Goal: Task Accomplishment & Management: Use online tool/utility

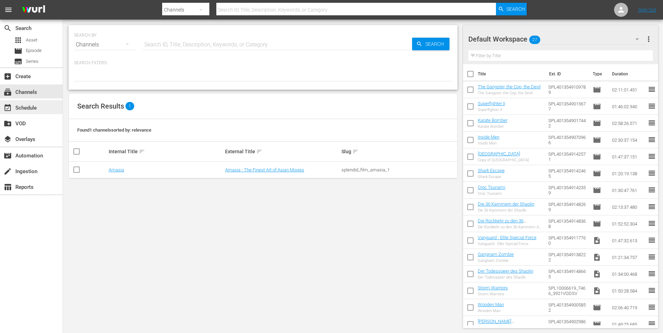
click at [24, 110] on div "event_available Schedule" at bounding box center [19, 107] width 39 height 6
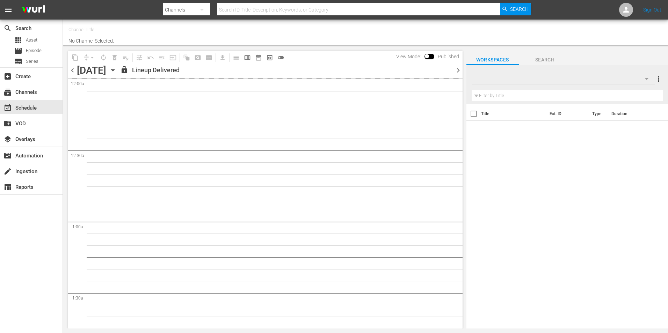
type input "Amasia (1236)"
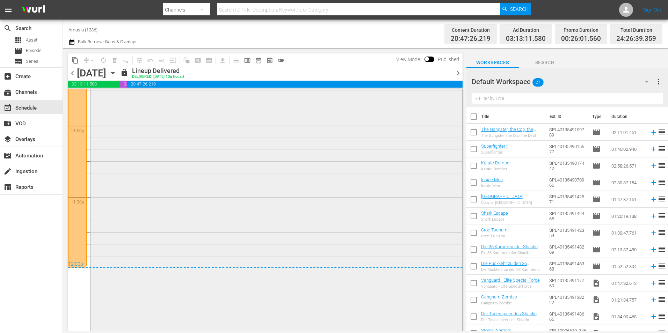
scroll to position [3066, 0]
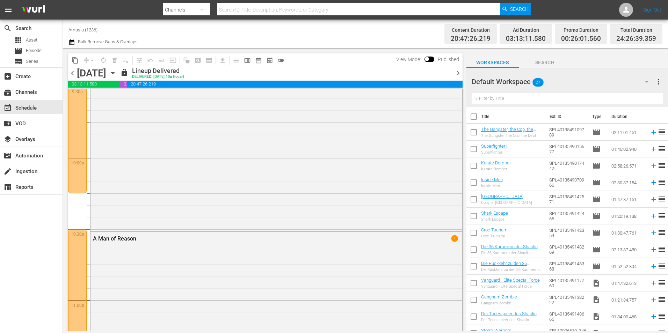
click at [72, 71] on span "chevron_left" at bounding box center [72, 73] width 9 height 9
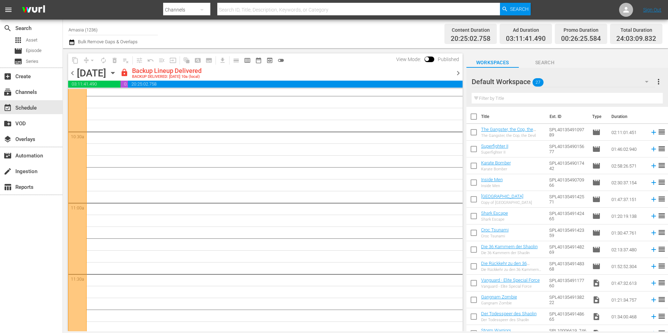
scroll to position [1403, 0]
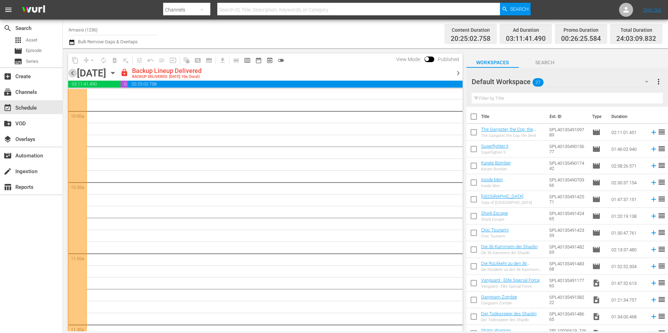
click at [71, 72] on span "chevron_left" at bounding box center [72, 73] width 9 height 9
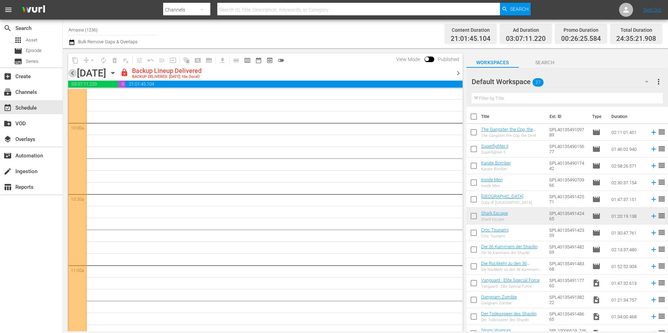
click at [71, 72] on span "chevron_left" at bounding box center [72, 73] width 9 height 9
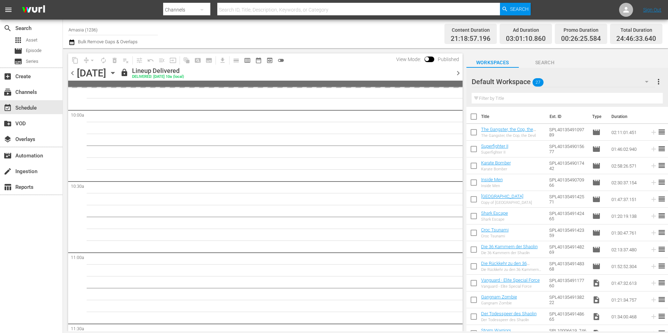
scroll to position [1355, 0]
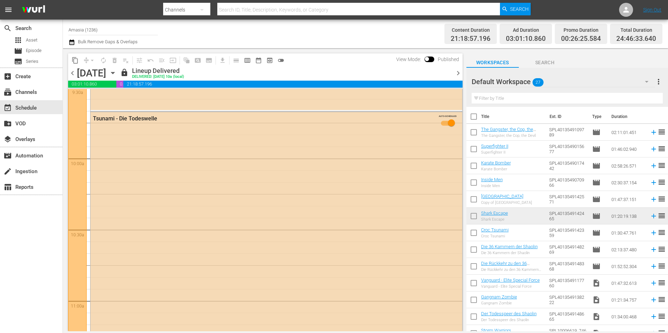
click at [458, 73] on span "chevron_right" at bounding box center [458, 73] width 9 height 9
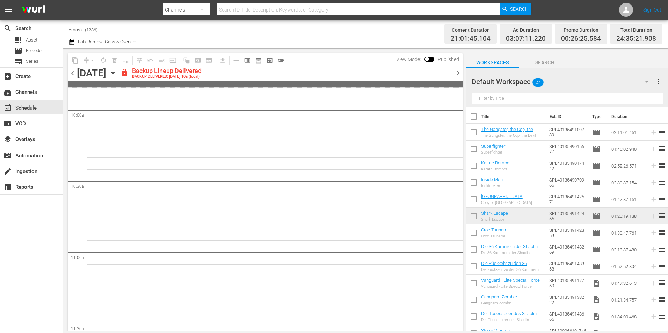
scroll to position [1391, 0]
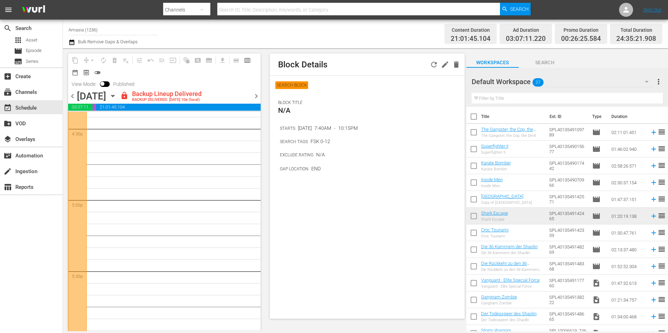
scroll to position [2579, 0]
click at [254, 95] on span "chevron_right" at bounding box center [256, 96] width 9 height 9
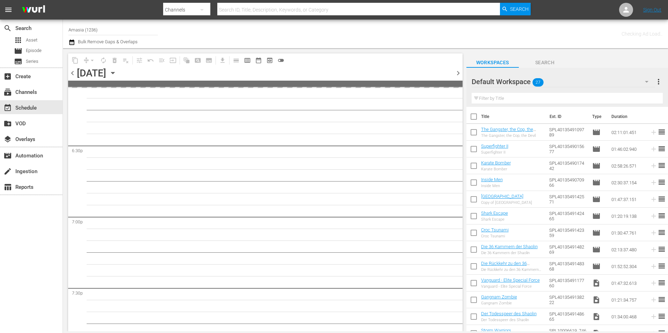
scroll to position [2590, 0]
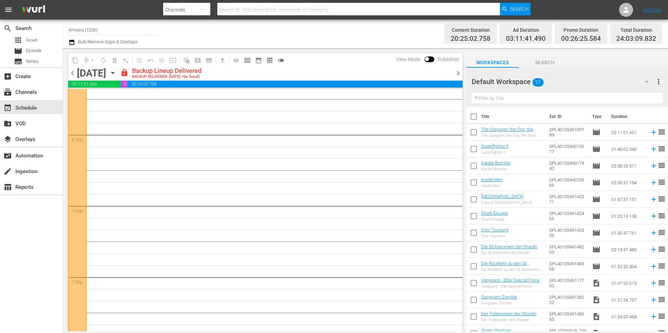
click at [459, 70] on span "chevron_right" at bounding box center [458, 73] width 9 height 9
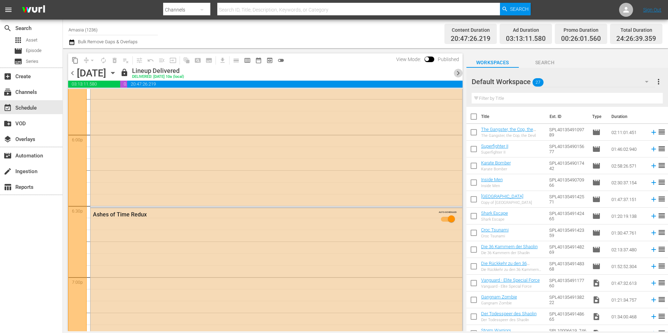
click at [458, 70] on span "chevron_right" at bounding box center [458, 73] width 9 height 9
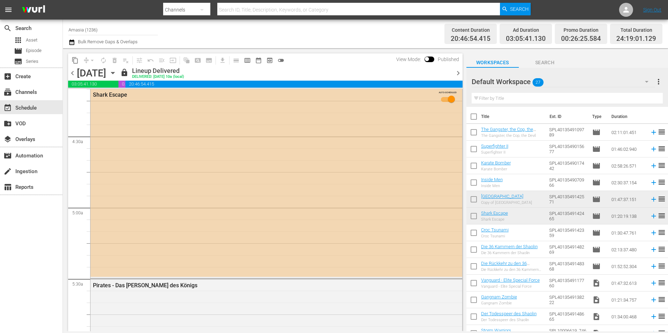
scroll to position [699, 0]
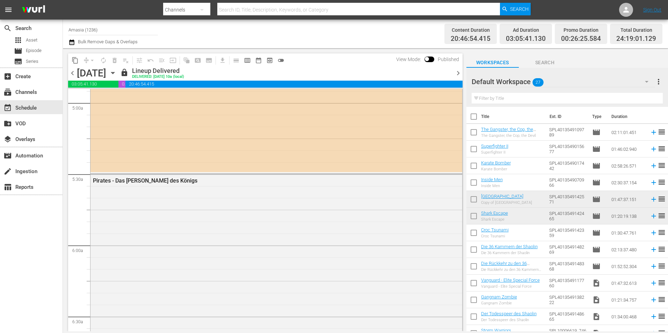
click at [458, 73] on span "chevron_right" at bounding box center [458, 73] width 9 height 9
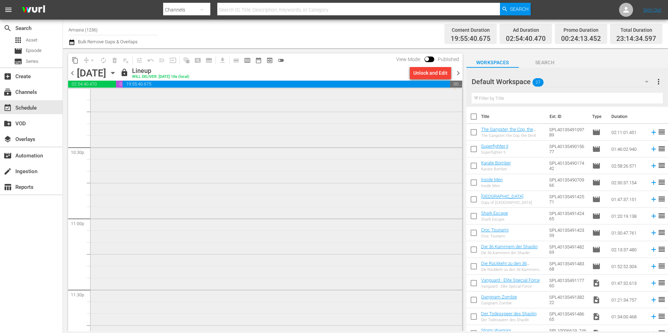
scroll to position [3178, 0]
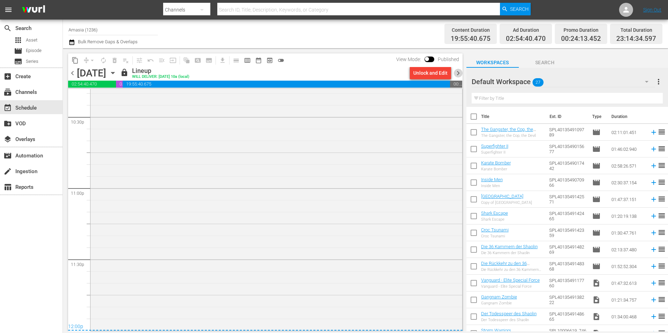
click at [454, 74] on span "chevron_right" at bounding box center [458, 73] width 9 height 9
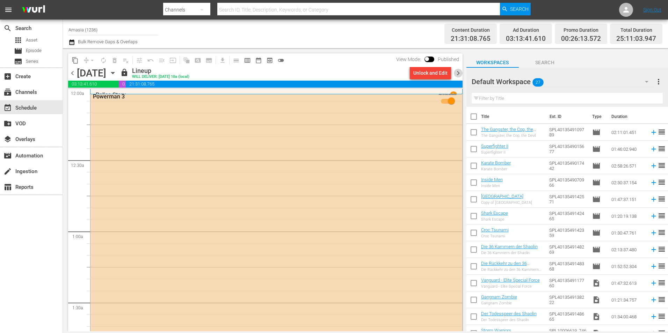
click at [455, 73] on span "chevron_right" at bounding box center [458, 73] width 9 height 9
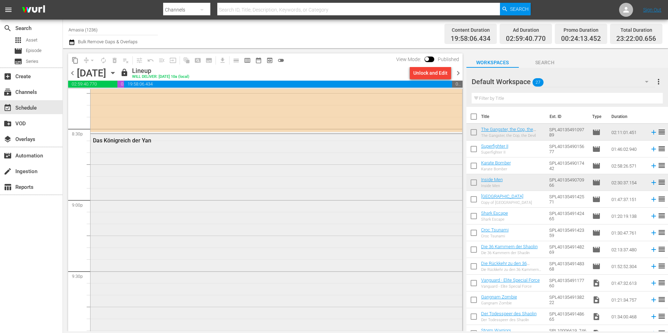
scroll to position [2934, 0]
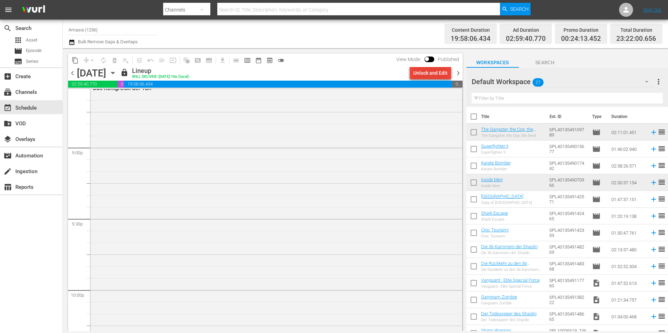
click at [419, 72] on div "Unlock and Edit" at bounding box center [430, 73] width 34 height 13
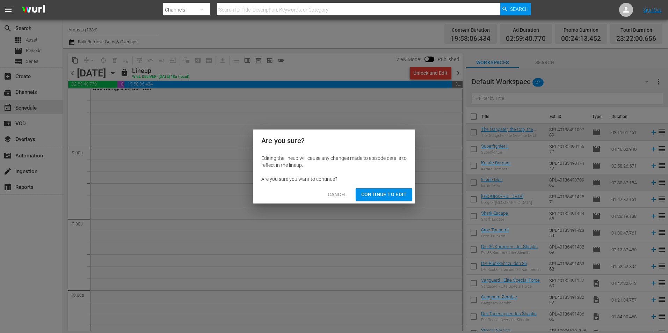
click at [383, 194] on span "Continue to Edit" at bounding box center [383, 194] width 45 height 9
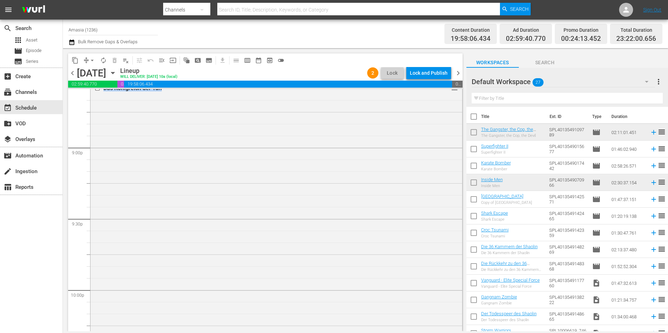
drag, startPoint x: 456, startPoint y: 294, endPoint x: 461, endPoint y: 310, distance: 16.2
click at [461, 310] on div "S N A P S N A P S N A P S N A P S N A P S N A P S N A P S N A P S N A P S N A P…" at bounding box center [265, 210] width 394 height 242
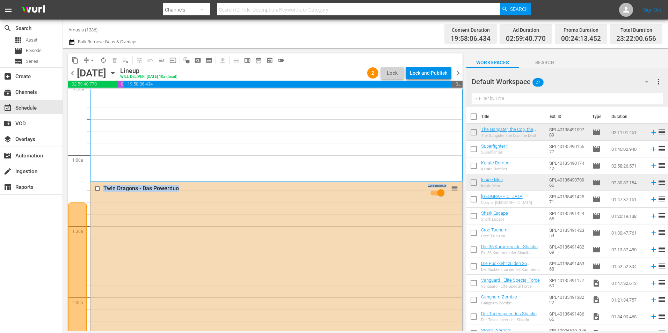
scroll to position [0, 0]
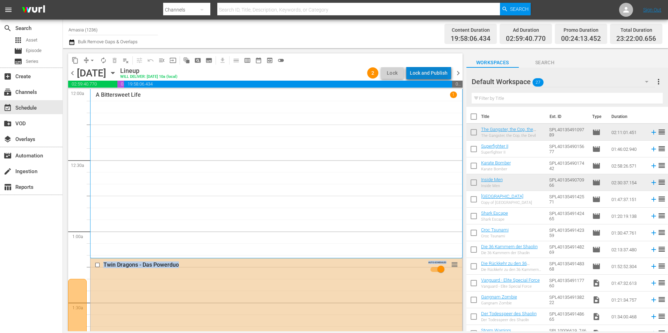
click at [436, 70] on div "Lock and Publish" at bounding box center [429, 73] width 38 height 13
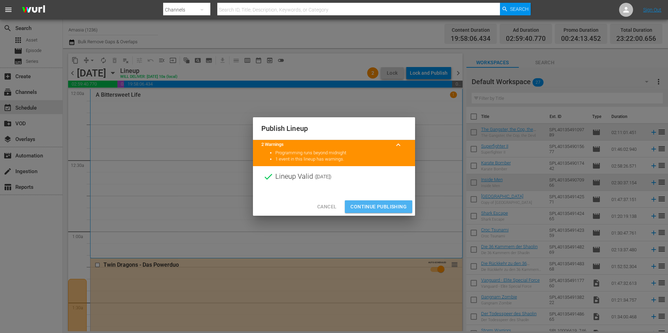
click at [364, 205] on span "Continue Publishing" at bounding box center [378, 207] width 56 height 9
